Goal: Information Seeking & Learning: Learn about a topic

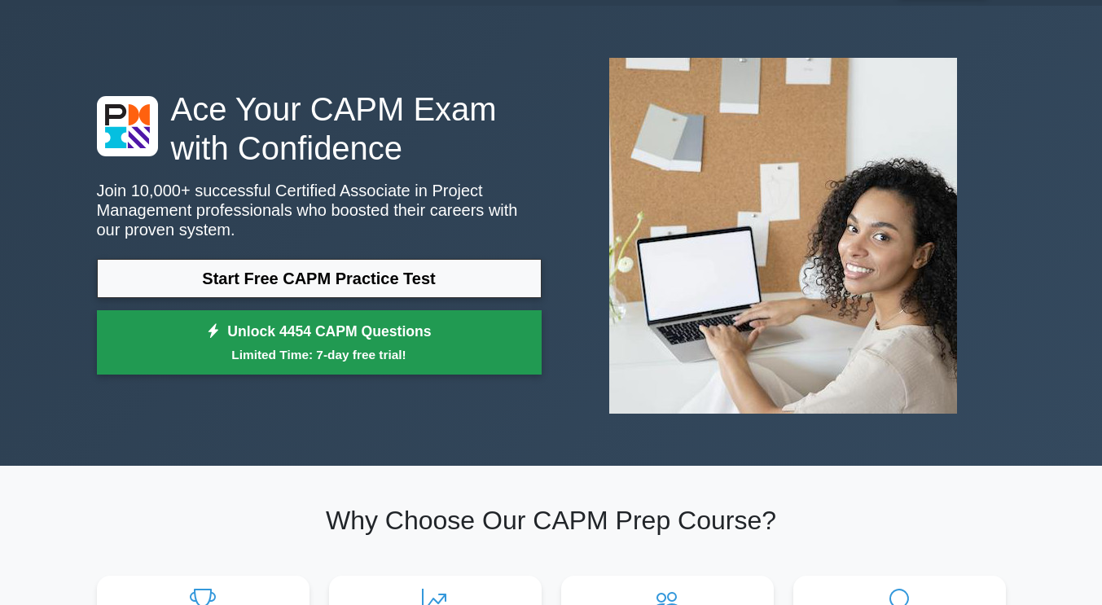
scroll to position [64, 0]
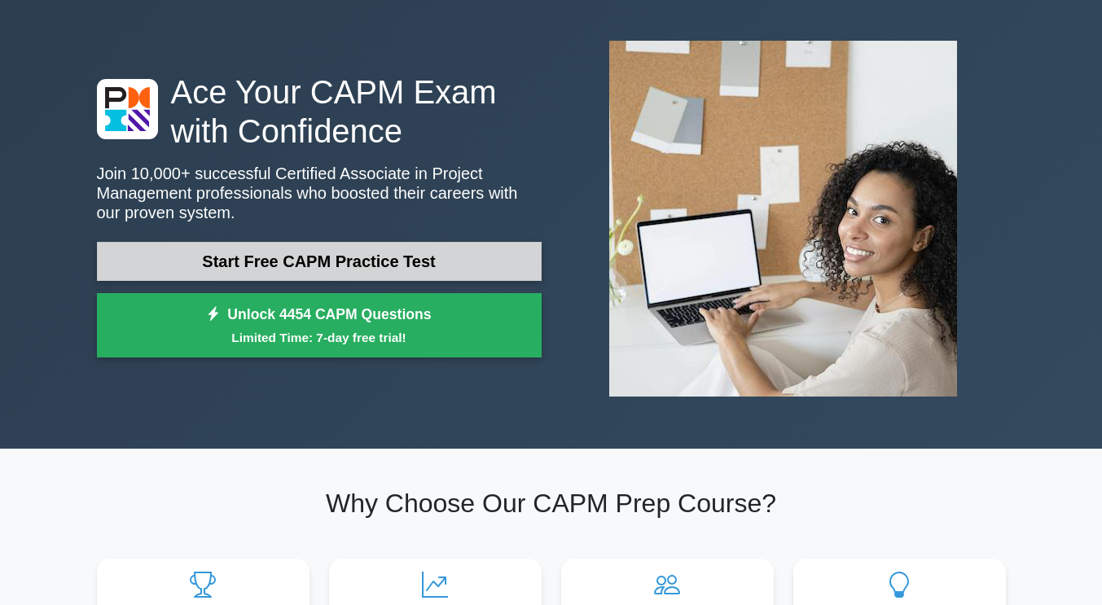
click at [421, 265] on link "Start Free CAPM Practice Test" at bounding box center [319, 261] width 445 height 39
click at [384, 251] on link "Start Free CAPM Practice Test" at bounding box center [319, 261] width 445 height 39
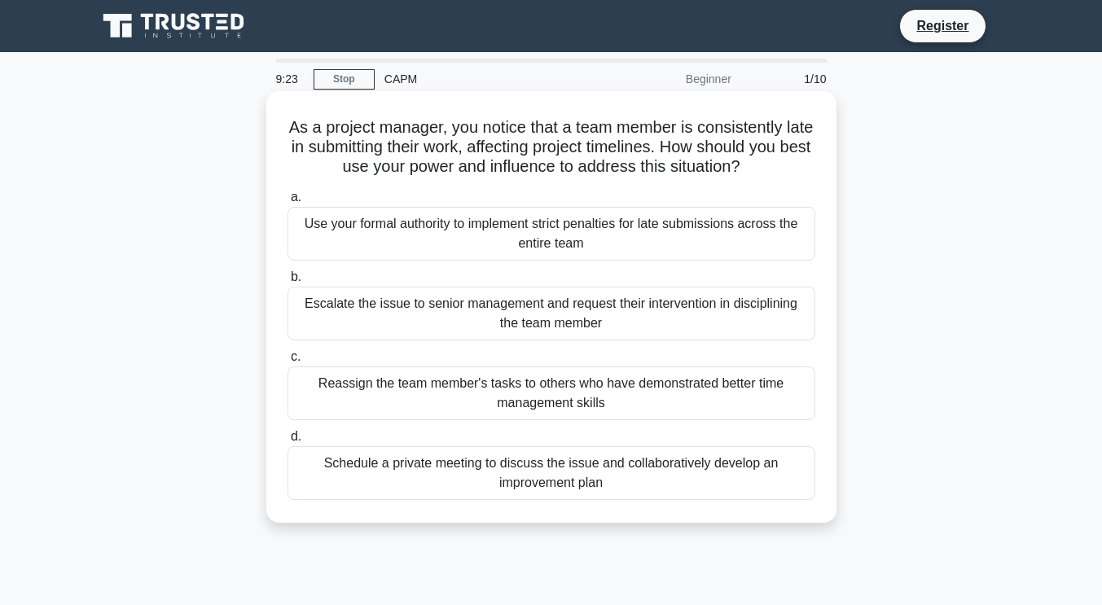
click at [481, 472] on div "Schedule a private meeting to discuss the issue and collaboratively develop an …" at bounding box center [551, 473] width 528 height 54
click at [287, 442] on input "d. Schedule a private meeting to discuss the issue and collaboratively develop …" at bounding box center [287, 437] width 0 height 11
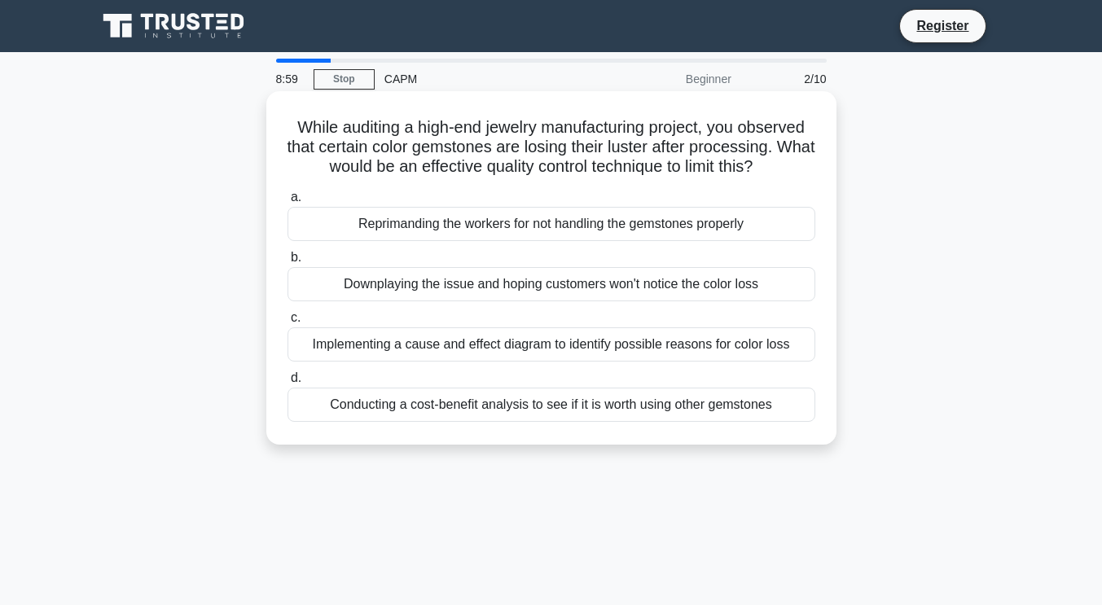
click at [684, 346] on div "Implementing a cause and effect diagram to identify possible reasons for color …" at bounding box center [551, 344] width 528 height 34
click at [287, 323] on input "c. Implementing a cause and effect diagram to identify possible reasons for col…" at bounding box center [287, 318] width 0 height 11
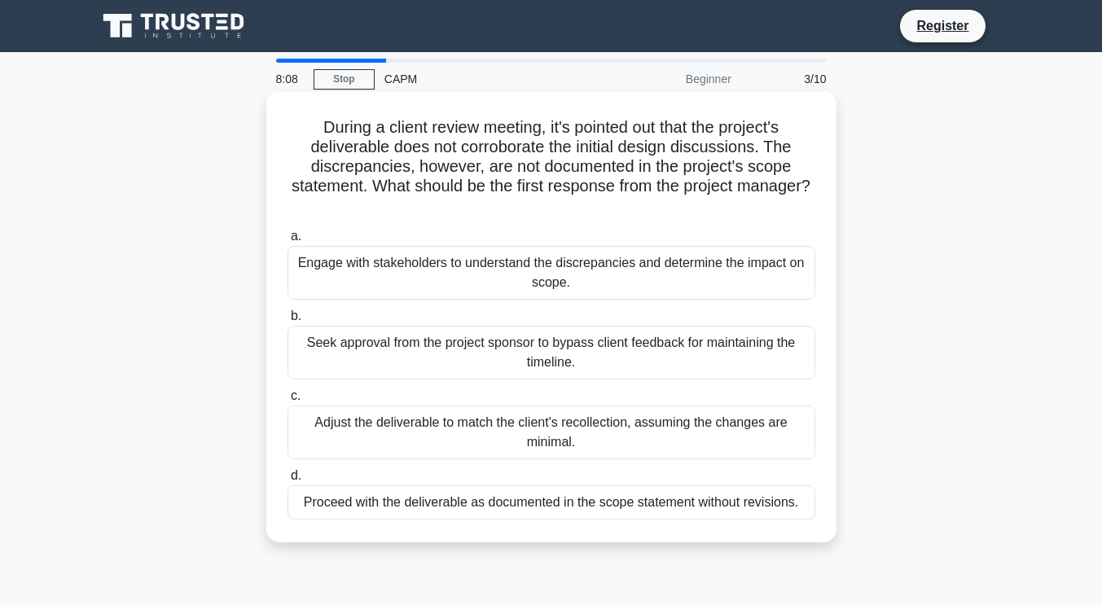
click at [607, 286] on div "Engage with stakeholders to understand the discrepancies and determine the impa…" at bounding box center [551, 273] width 528 height 54
click at [287, 242] on input "a. Engage with stakeholders to understand the discrepancies and determine the i…" at bounding box center [287, 236] width 0 height 11
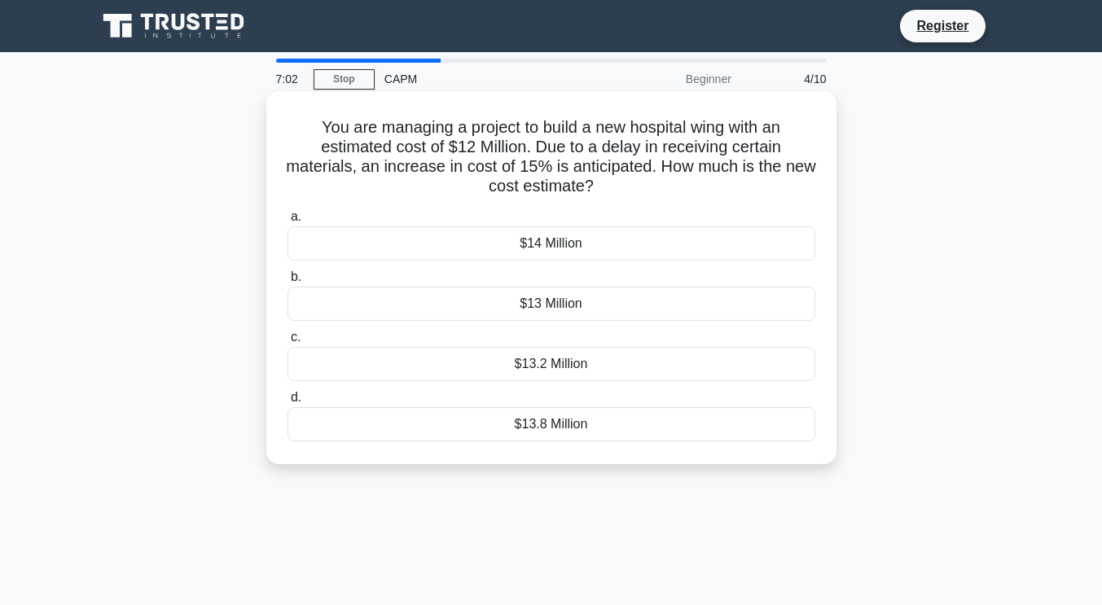
click at [588, 426] on div "$13.8 Million" at bounding box center [551, 424] width 528 height 34
click at [287, 403] on input "d. $13.8 Million" at bounding box center [287, 397] width 0 height 11
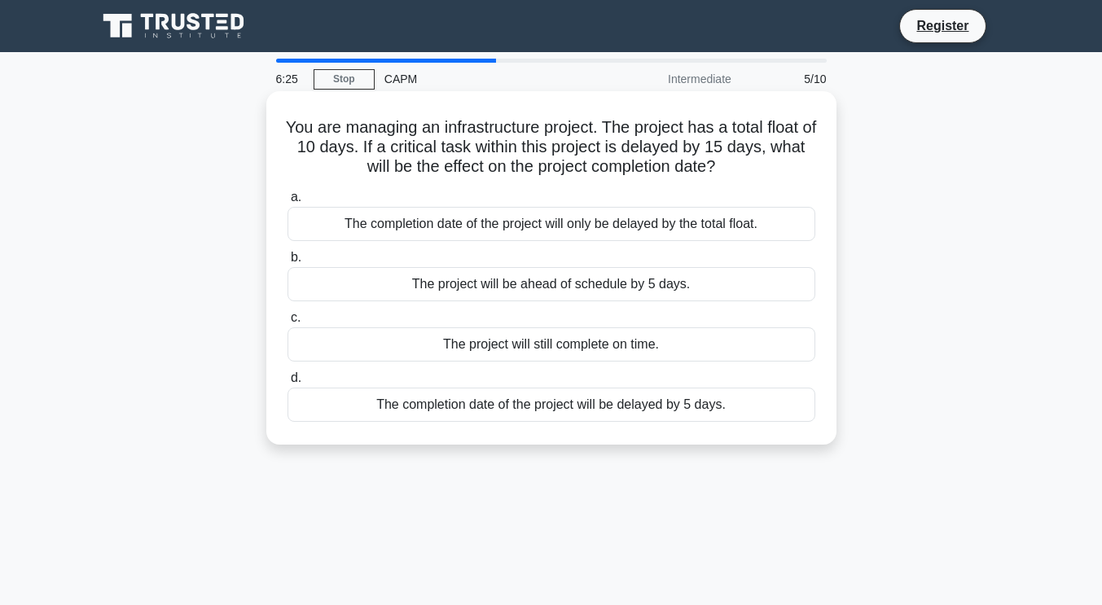
click at [679, 410] on div "The completion date of the project will be delayed by 5 days." at bounding box center [551, 405] width 528 height 34
click at [287, 384] on input "d. The completion date of the project will be delayed by 5 days." at bounding box center [287, 378] width 0 height 11
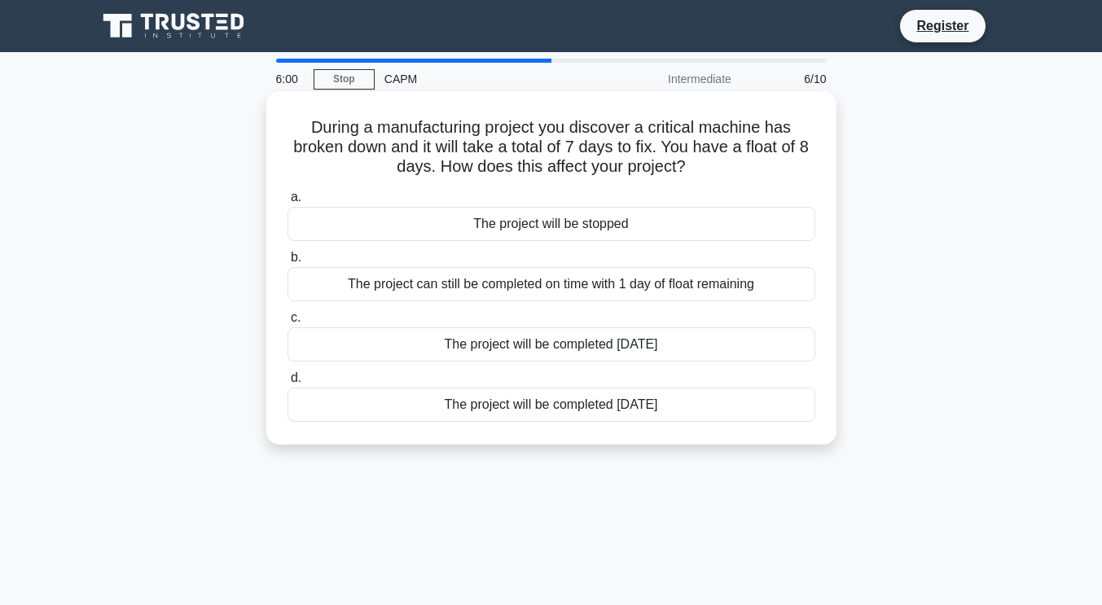
click at [635, 283] on div "The project can still be completed on time with 1 day of float remaining" at bounding box center [551, 284] width 528 height 34
click at [287, 263] on input "b. The project can still be completed on time with 1 day of float remaining" at bounding box center [287, 257] width 0 height 11
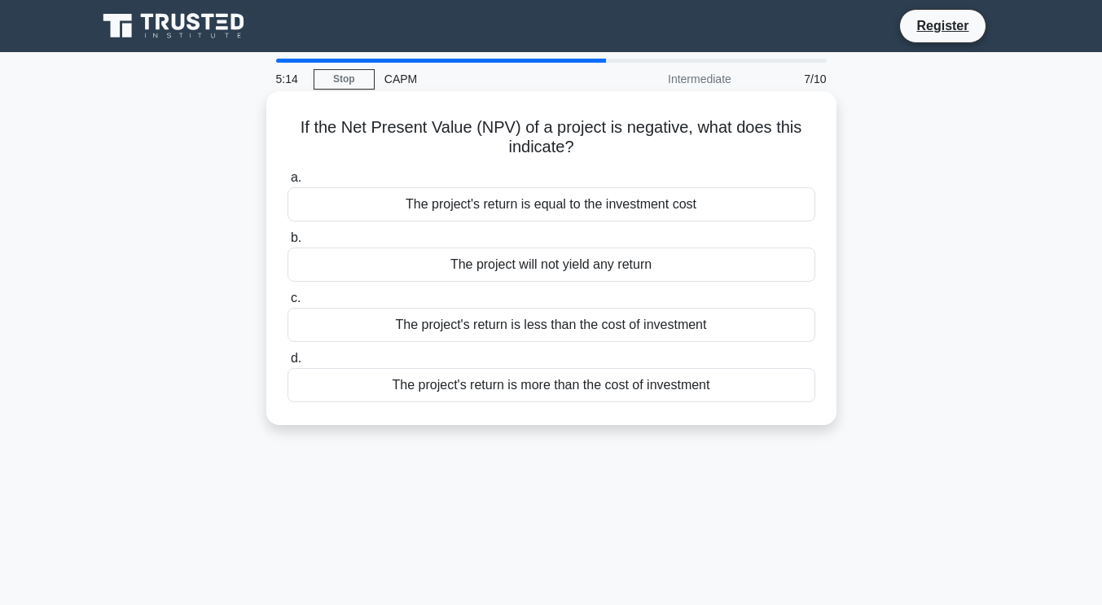
click at [680, 325] on div "The project's return is less than the cost of investment" at bounding box center [551, 325] width 528 height 34
click at [287, 304] on input "c. The project's return is less than the cost of investment" at bounding box center [287, 298] width 0 height 11
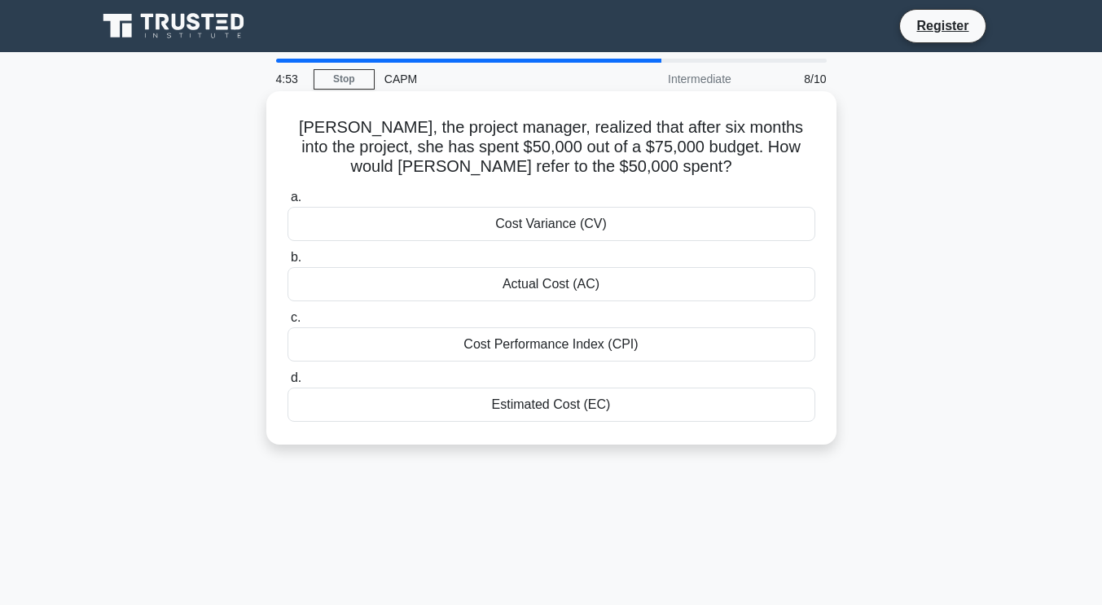
click at [614, 284] on div "Actual Cost (AC)" at bounding box center [551, 284] width 528 height 34
click at [287, 263] on input "b. Actual Cost (AC)" at bounding box center [287, 257] width 0 height 11
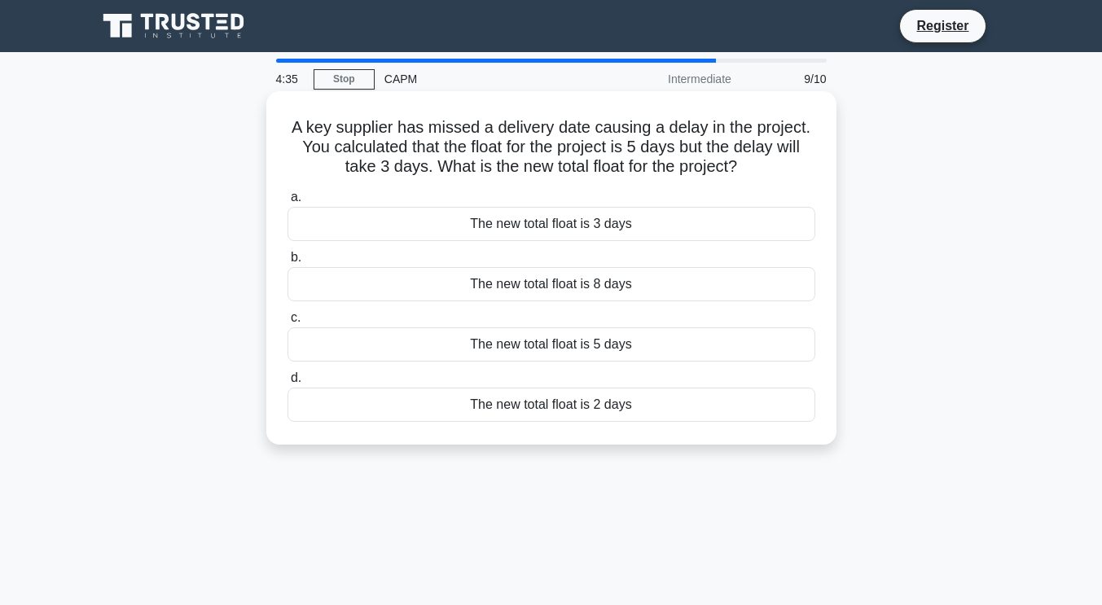
click at [658, 410] on div "The new total float is 2 days" at bounding box center [551, 405] width 528 height 34
click at [287, 384] on input "d. The new total float is 2 days" at bounding box center [287, 378] width 0 height 11
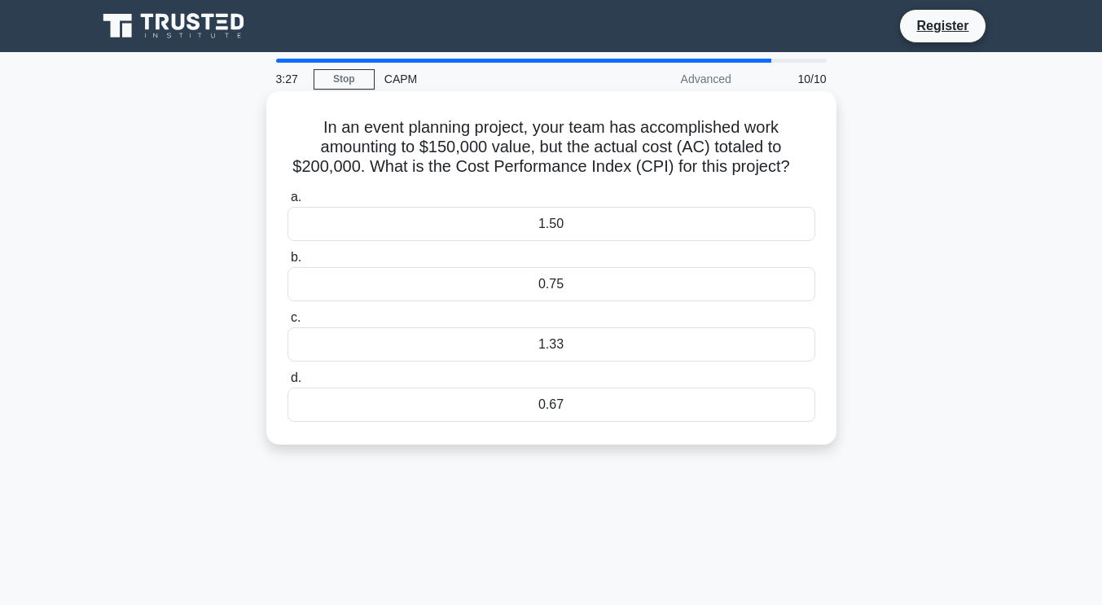
scroll to position [6, 0]
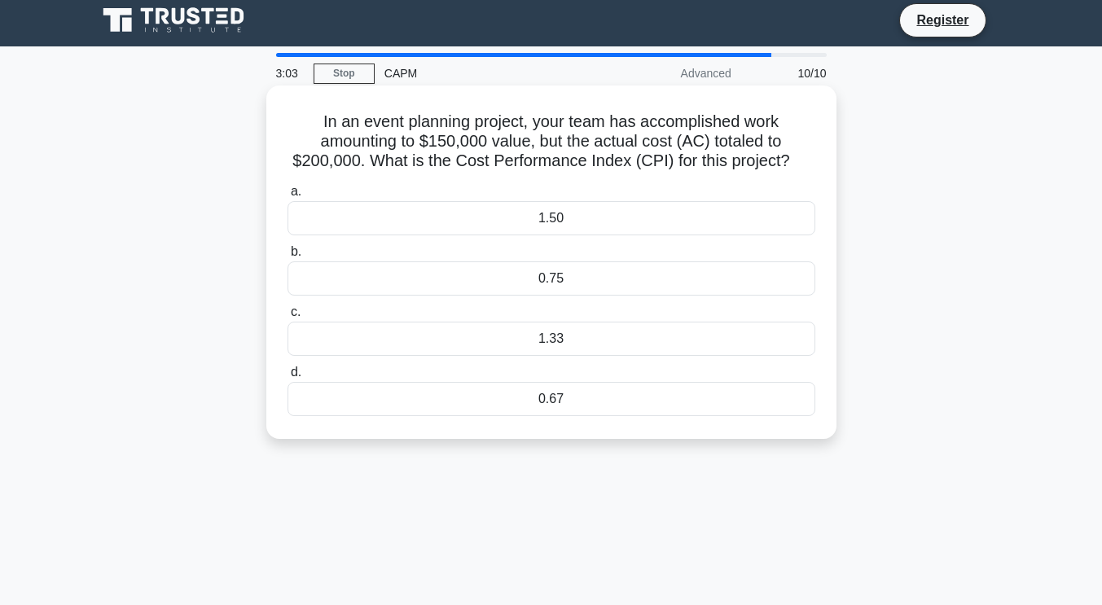
click at [555, 333] on div "1.33" at bounding box center [551, 339] width 528 height 34
click at [287, 318] on input "c. 1.33" at bounding box center [287, 312] width 0 height 11
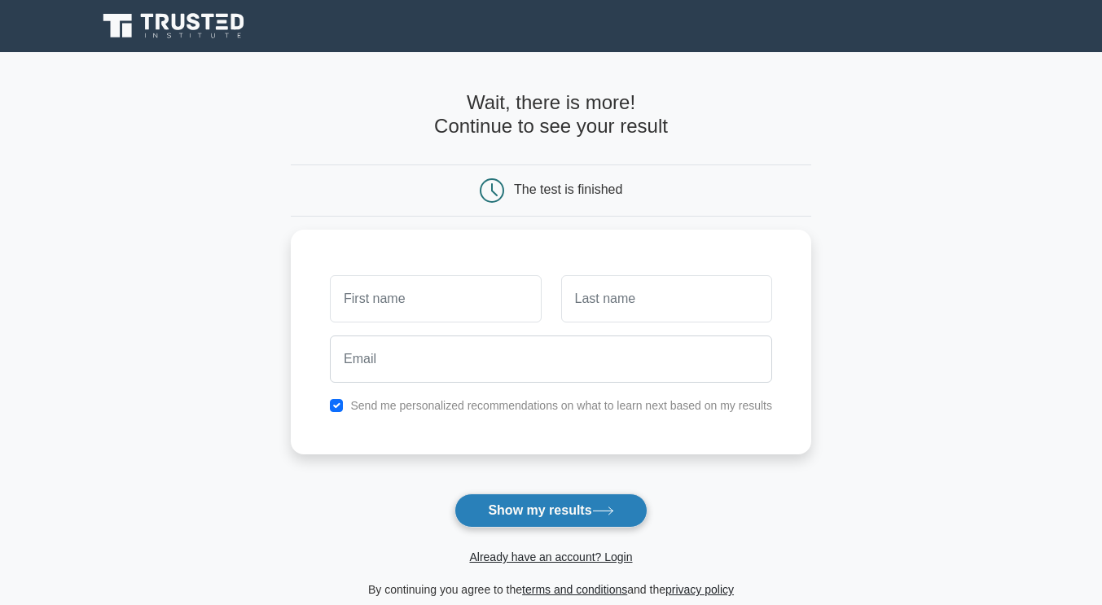
click at [584, 514] on button "Show my results" at bounding box center [550, 510] width 192 height 34
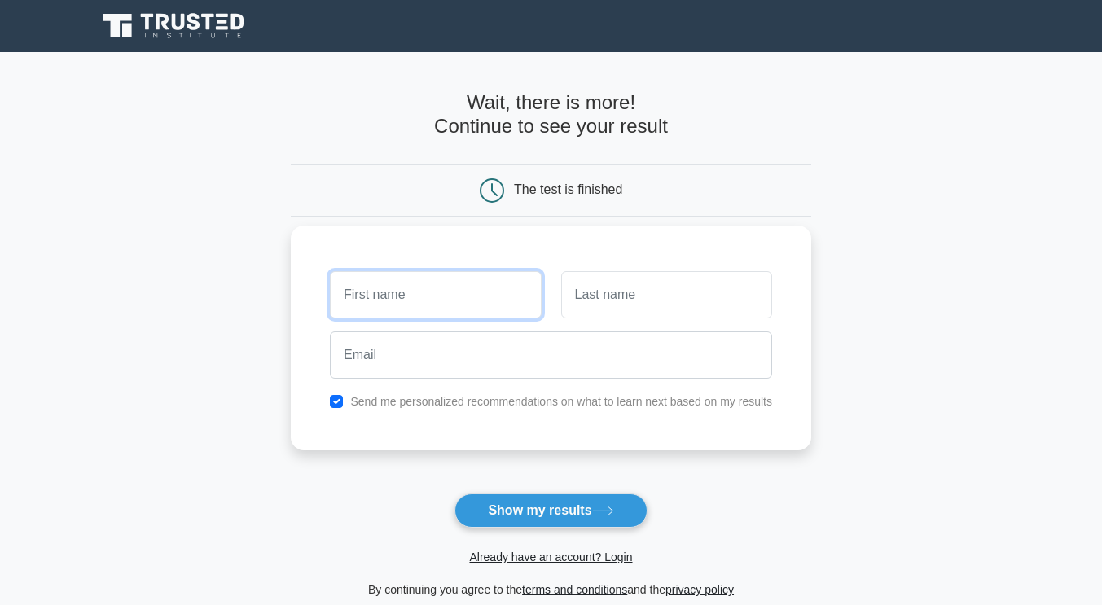
click at [459, 302] on input "text" at bounding box center [435, 294] width 211 height 47
type input "Diego"
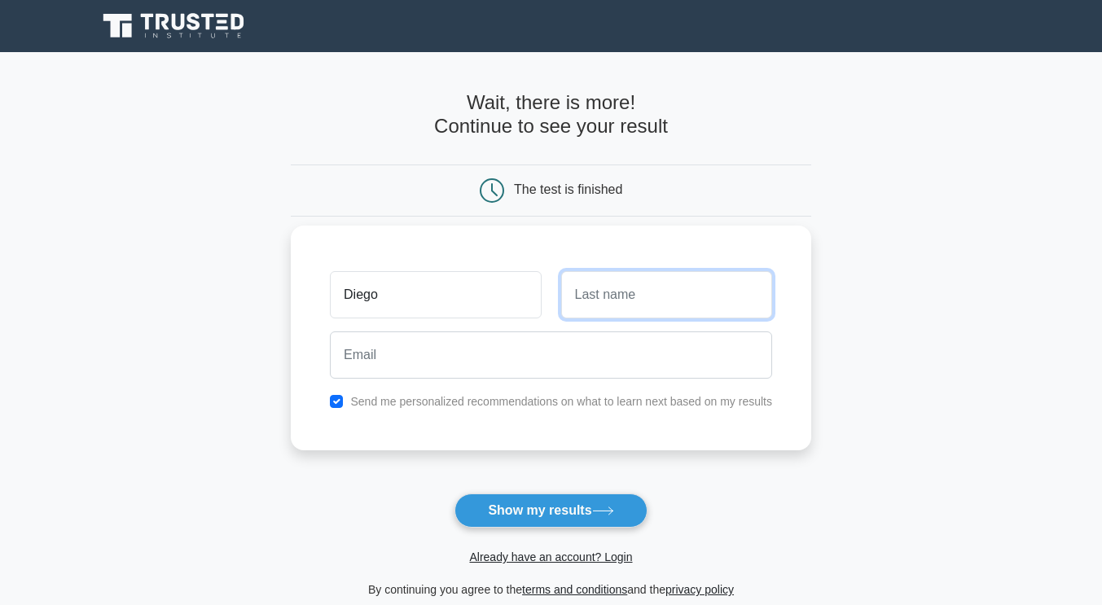
click at [641, 296] on input "text" at bounding box center [666, 294] width 211 height 47
type input "Rivera"
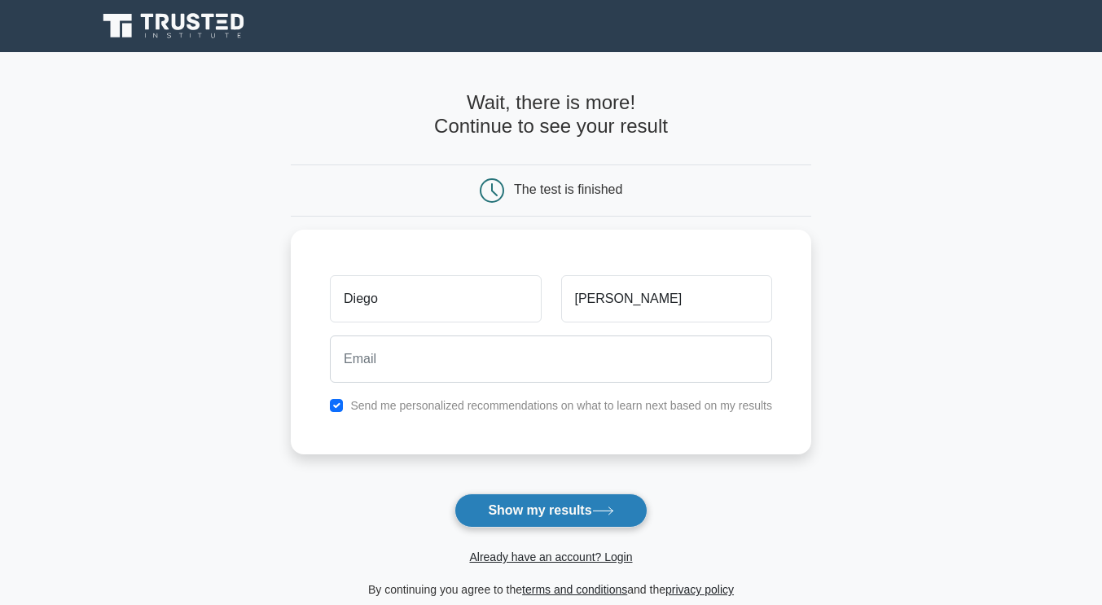
click at [528, 511] on button "Show my results" at bounding box center [550, 510] width 192 height 34
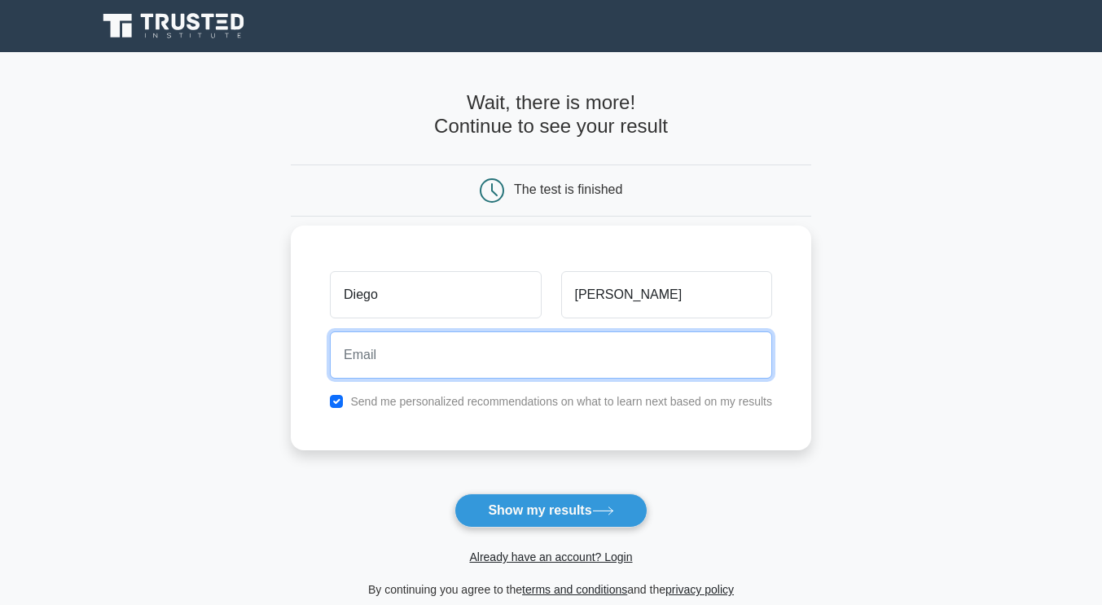
click at [467, 351] on input "email" at bounding box center [551, 354] width 442 height 47
type input "diegorivera413@outlook.com"
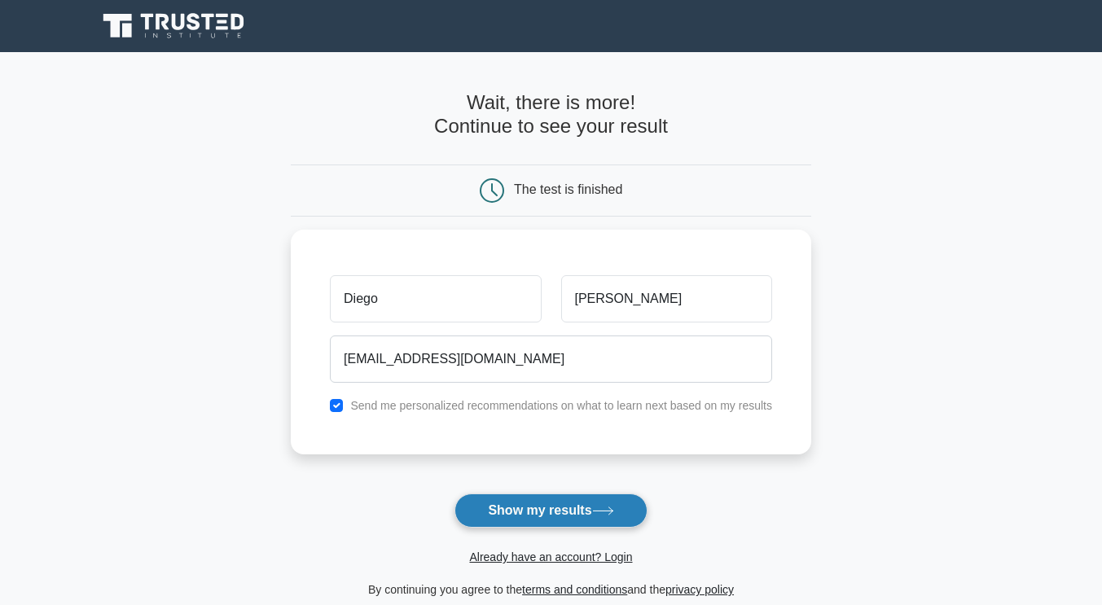
click at [549, 504] on button "Show my results" at bounding box center [550, 510] width 192 height 34
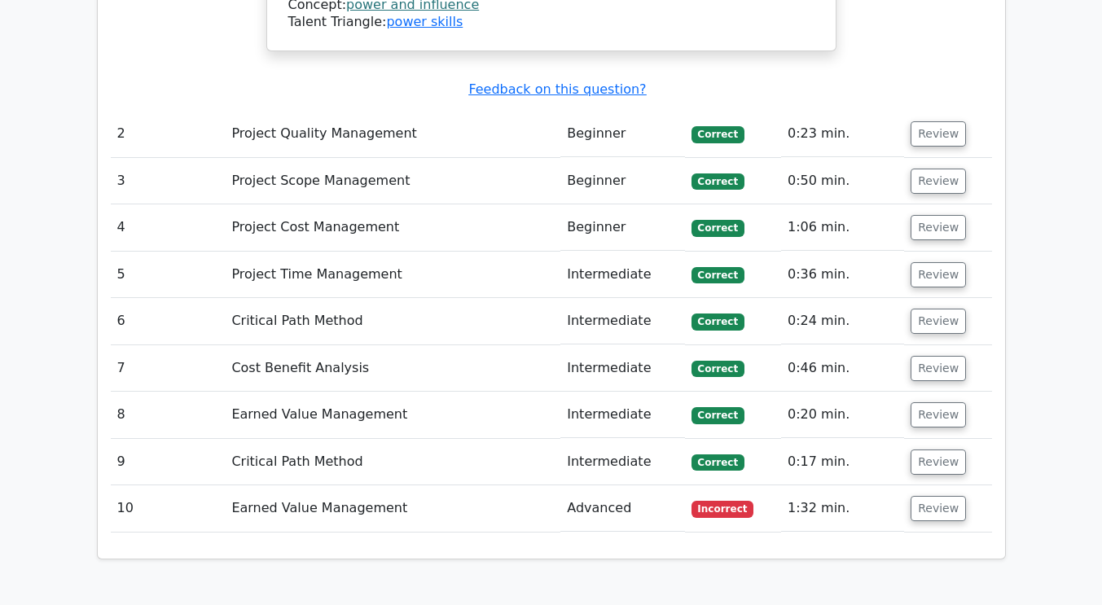
scroll to position [2495, 0]
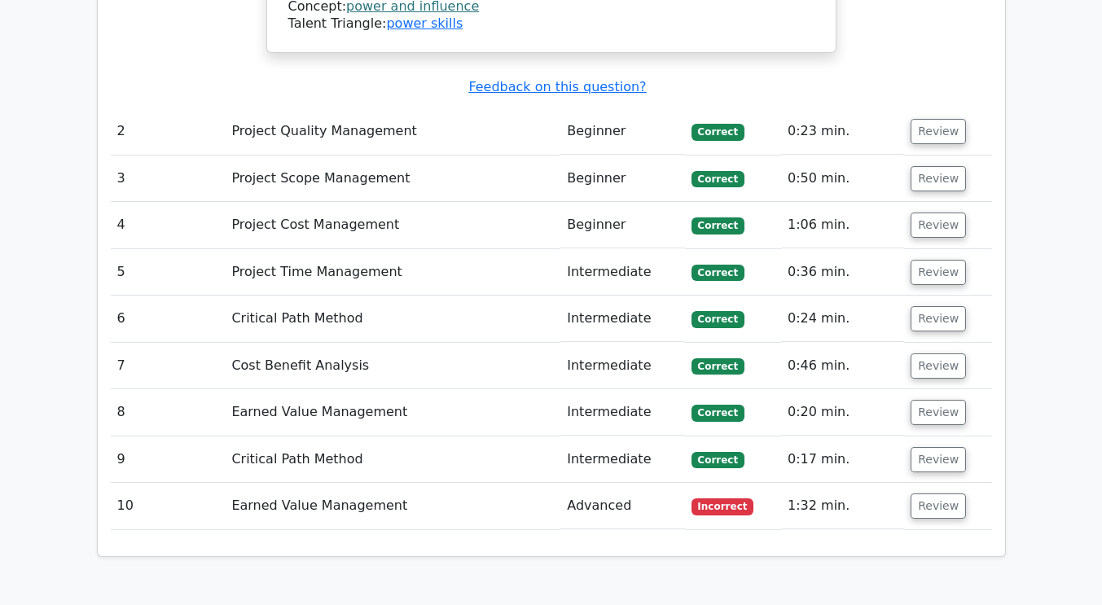
click at [315, 483] on td "Earned Value Management" at bounding box center [392, 506] width 335 height 46
click at [919, 493] on button "Review" at bounding box center [937, 505] width 55 height 25
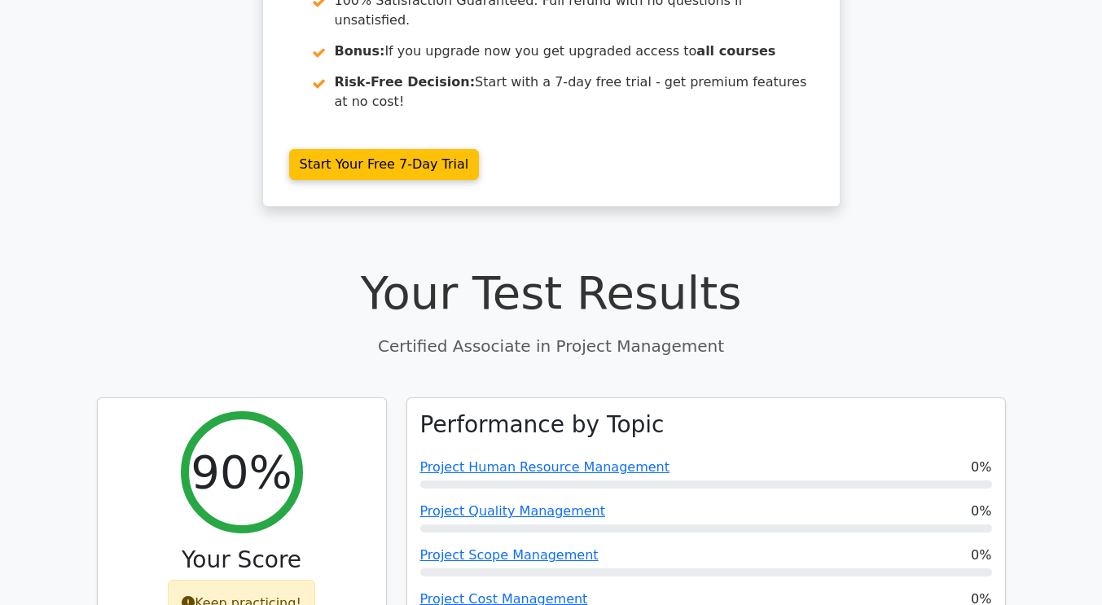
scroll to position [337, 0]
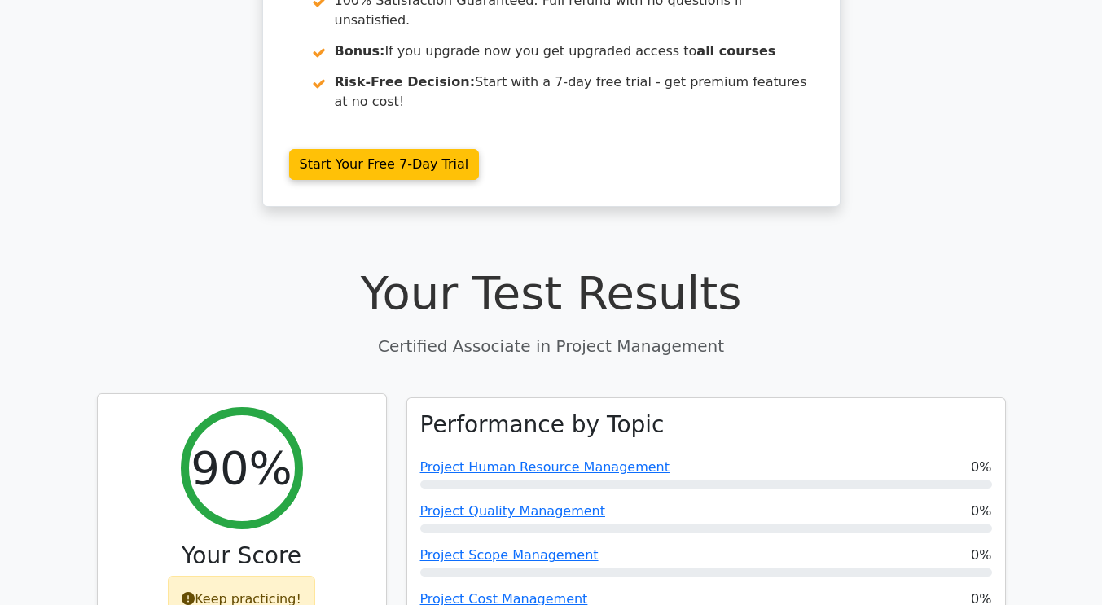
click at [259, 576] on div "Keep practicing!" at bounding box center [241, 599] width 147 height 47
click at [221, 576] on div "Keep practicing!" at bounding box center [241, 599] width 147 height 47
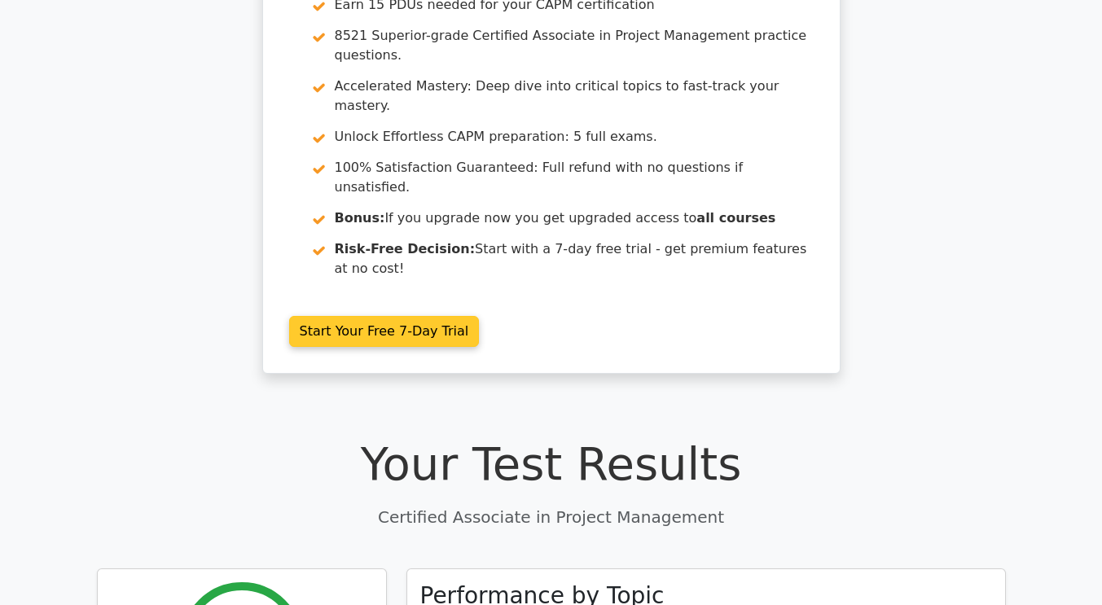
scroll to position [0, 0]
